Goal: Communication & Community: Connect with others

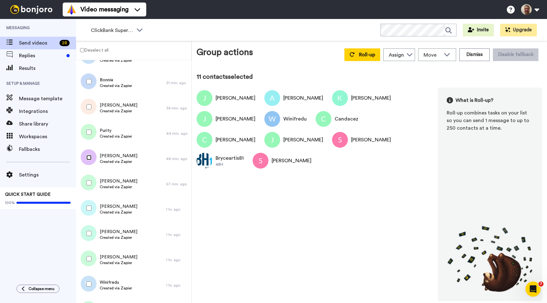
scroll to position [124, 0]
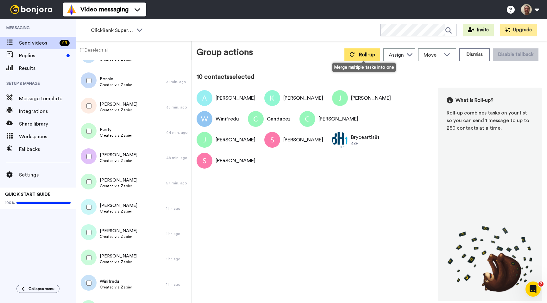
click at [365, 56] on span "Roll-up" at bounding box center [367, 54] width 16 height 5
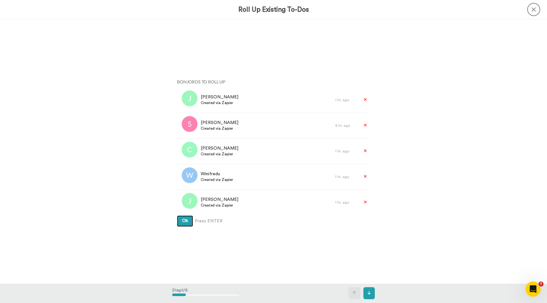
click at [177, 216] on button "Ok" at bounding box center [185, 221] width 16 height 11
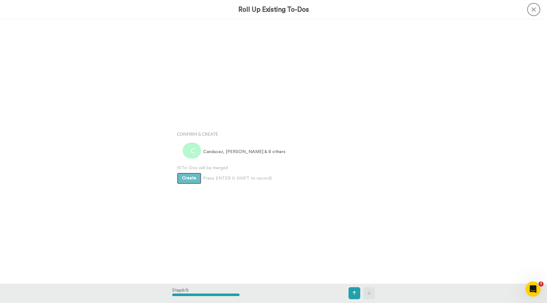
scroll to position [1058, 0]
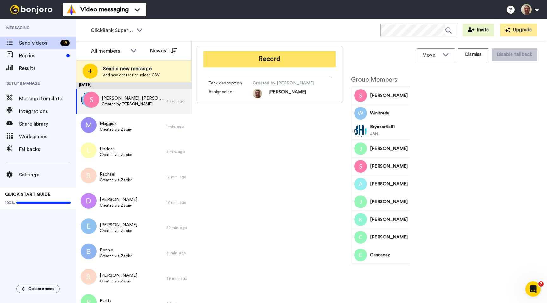
click at [279, 60] on button "Record" at bounding box center [269, 59] width 132 height 16
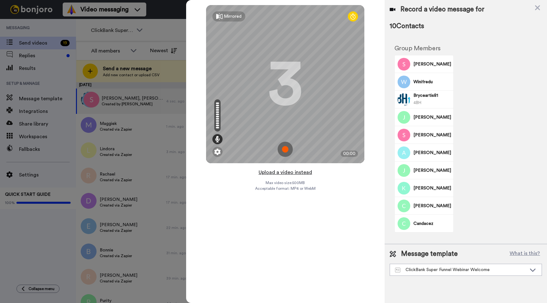
click at [282, 171] on button "Upload a video instead" at bounding box center [285, 172] width 57 height 8
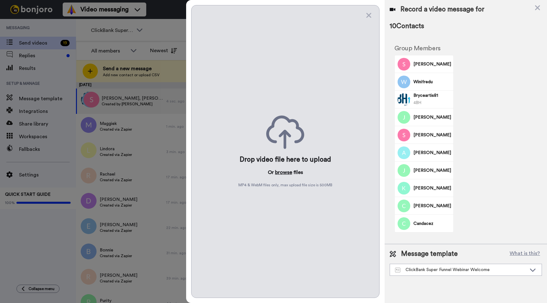
click at [281, 174] on button "browse" at bounding box center [283, 173] width 17 height 8
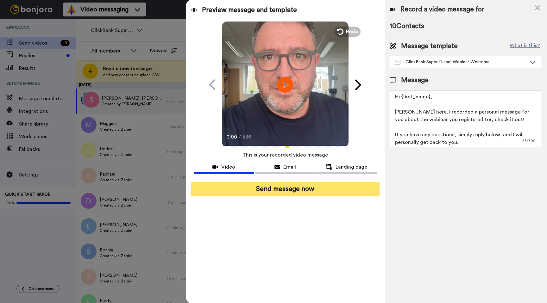
click at [279, 187] on button "Send message now" at bounding box center [285, 189] width 188 height 15
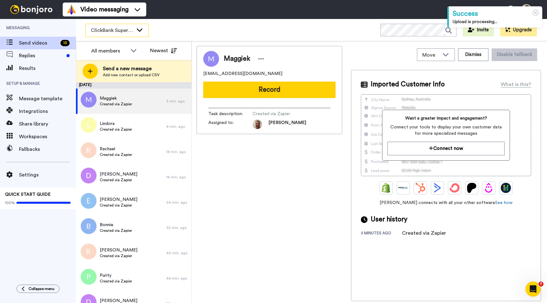
click at [131, 31] on span "ClickBank Super Funnel Webinar Registrants" at bounding box center [112, 31] width 42 height 8
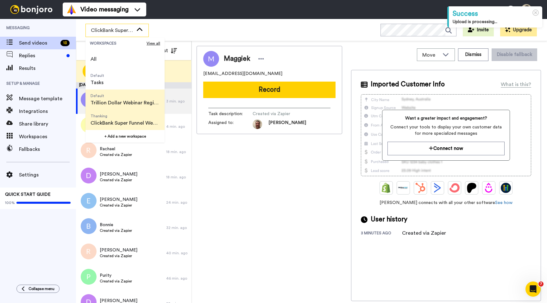
click at [120, 98] on span "Default Trillion Dollar Webinar Registrants" at bounding box center [124, 100] width 79 height 20
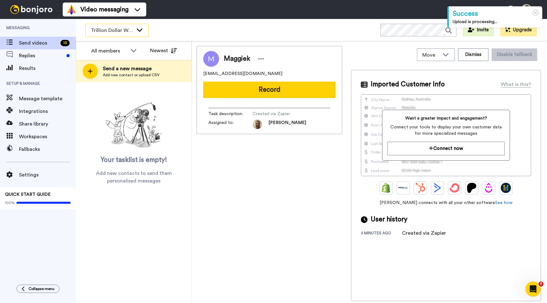
click at [128, 30] on span "Trillion Dollar Webinar Registrants" at bounding box center [112, 31] width 42 height 8
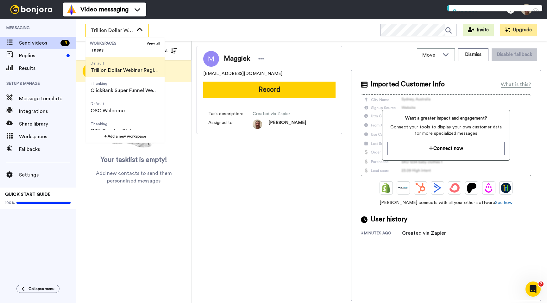
scroll to position [41, 0]
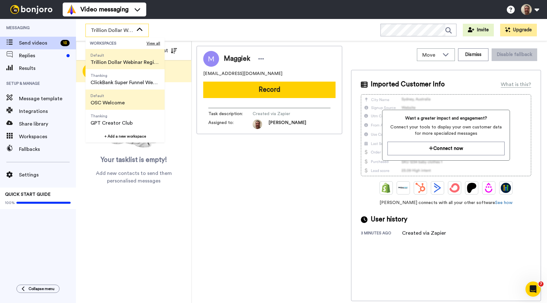
click at [117, 98] on span "Default OSC Welcome" at bounding box center [107, 100] width 44 height 20
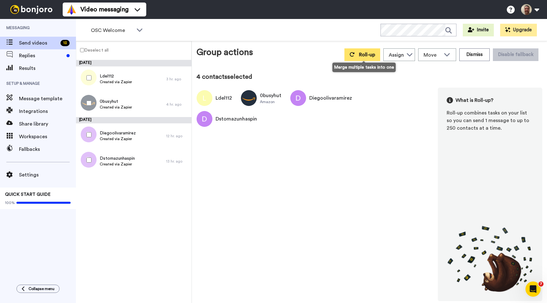
click at [364, 56] on span "Roll-up" at bounding box center [367, 54] width 16 height 5
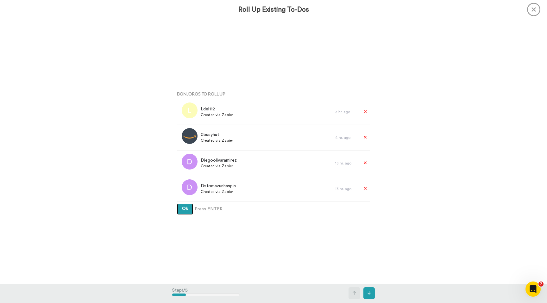
click at [177, 204] on button "Ok" at bounding box center [185, 209] width 16 height 11
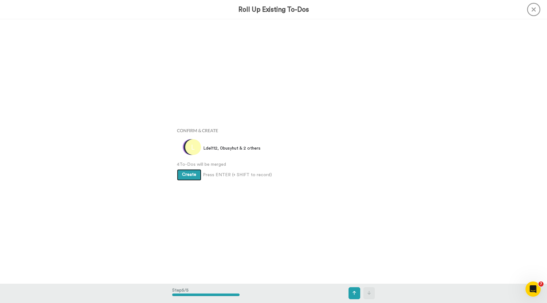
scroll to position [1058, 0]
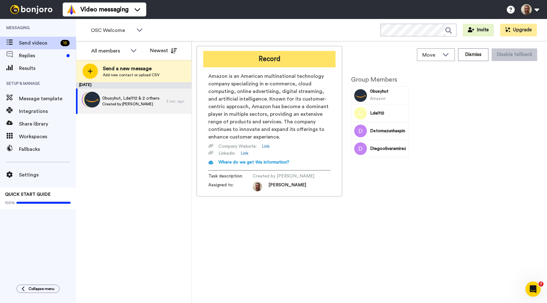
click at [267, 62] on button "Record" at bounding box center [269, 59] width 132 height 16
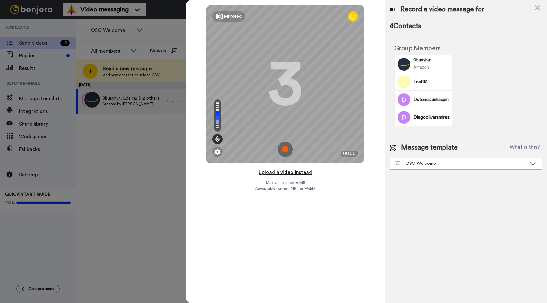
click at [278, 172] on button "Upload a video instead" at bounding box center [285, 172] width 57 height 8
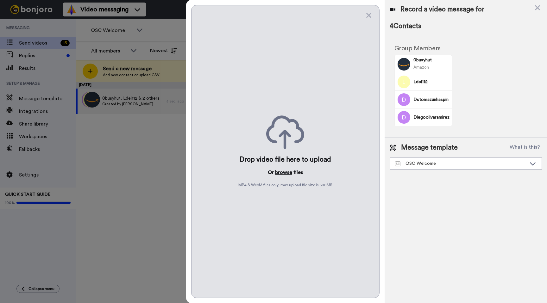
click at [283, 172] on button "browse" at bounding box center [283, 173] width 17 height 8
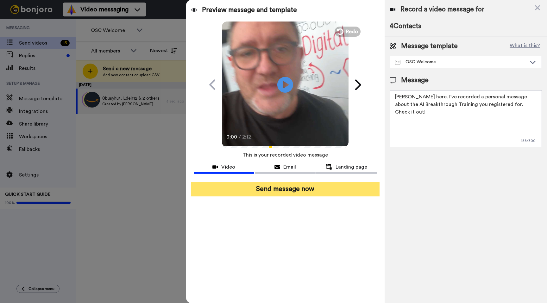
click at [295, 187] on button "Send message now" at bounding box center [285, 189] width 188 height 15
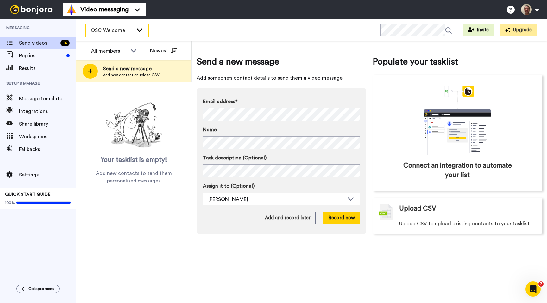
click at [145, 35] on div "OSC Welcome" at bounding box center [117, 30] width 63 height 13
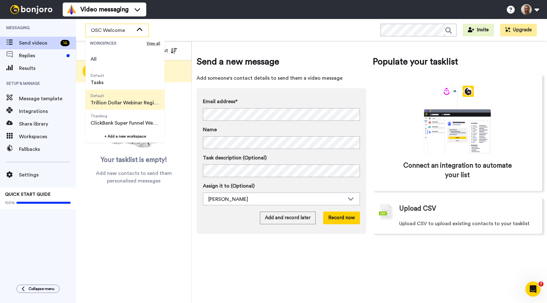
scroll to position [41, 0]
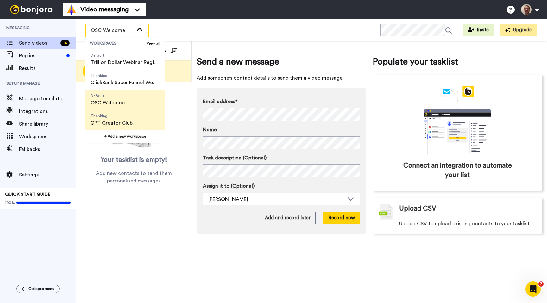
click at [120, 122] on span "GPT Creator Club" at bounding box center [112, 123] width 42 height 8
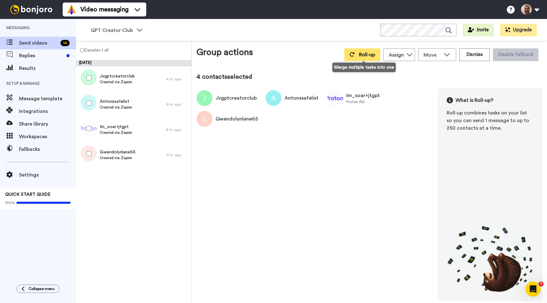
click at [366, 56] on span "Roll-up" at bounding box center [367, 54] width 16 height 5
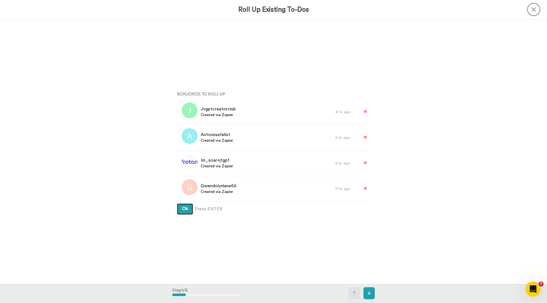
click at [188, 210] on button "Ok" at bounding box center [185, 209] width 16 height 11
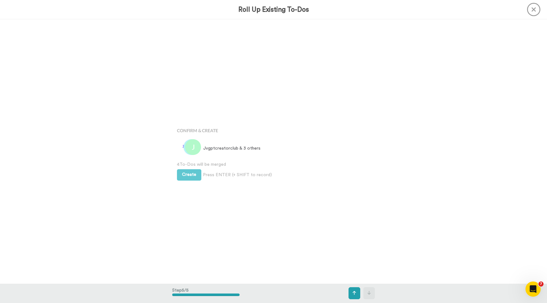
scroll to position [1058, 0]
